Goal: Go to known website: Access a specific website the user already knows

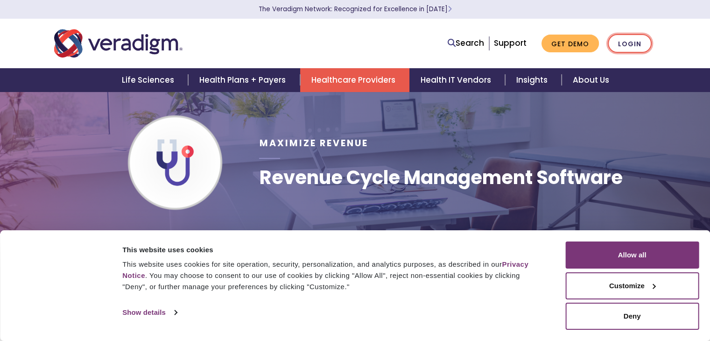
click at [627, 45] on link "Login" at bounding box center [630, 43] width 44 height 19
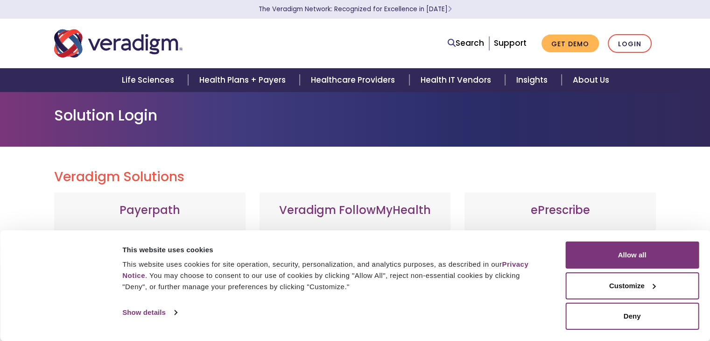
click at [153, 214] on h3 "Payerpath" at bounding box center [149, 210] width 173 height 14
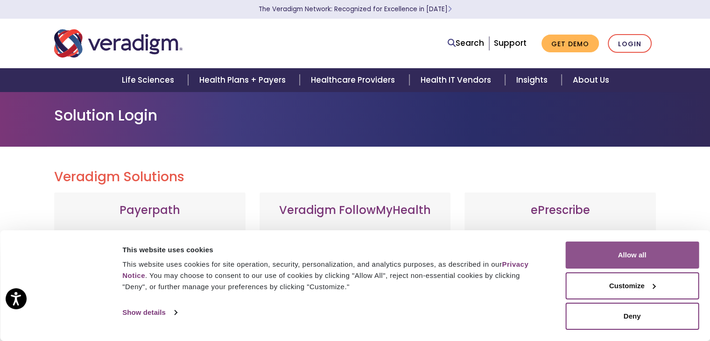
click at [619, 252] on button "Allow all" at bounding box center [631, 254] width 133 height 27
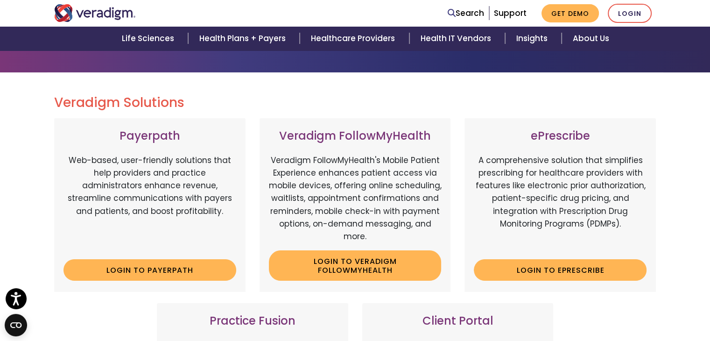
scroll to position [75, 0]
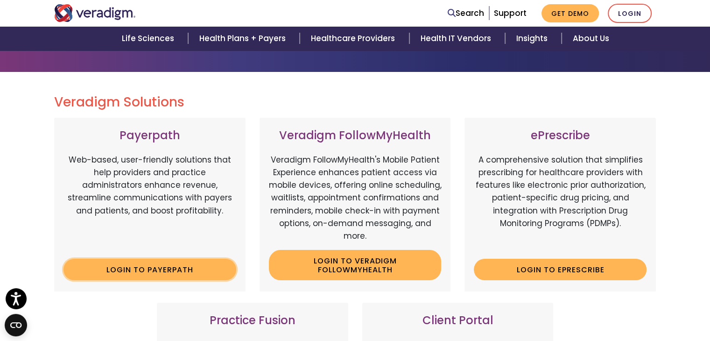
click at [168, 273] on link "Login to Payerpath" at bounding box center [149, 269] width 173 height 21
